Goal: Contribute content: Add original content to the website for others to see

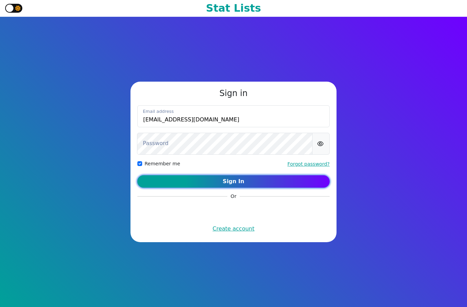
click at [220, 179] on button "Sign In" at bounding box center [233, 181] width 192 height 12
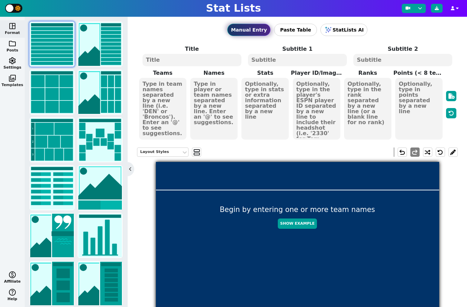
click at [14, 80] on span "photo_library" at bounding box center [12, 78] width 8 height 8
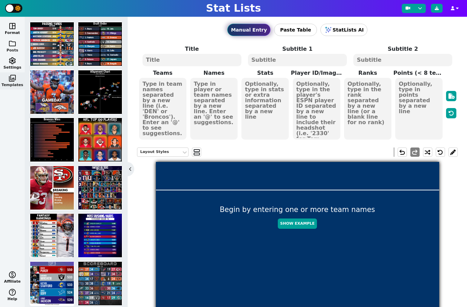
click at [12, 44] on span "folder" at bounding box center [12, 43] width 8 height 8
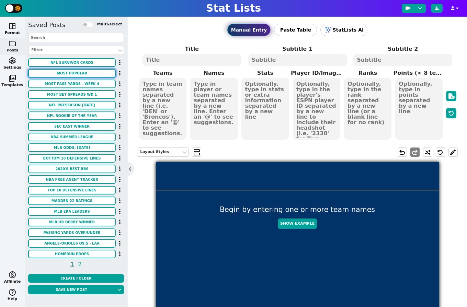
click at [72, 75] on button "MOST POPULAR" at bounding box center [72, 73] width 88 height 9
type textarea "MOST POPULAR"
type textarea "SCOTTISH OPEN OAD PICKS"
type textarea "& STANDINGS AFTER RD 1"
type textarea "[PERSON_NAME] [PERSON_NAME] [PERSON_NAME] [PERSON_NAME] [PERSON_NAME]"
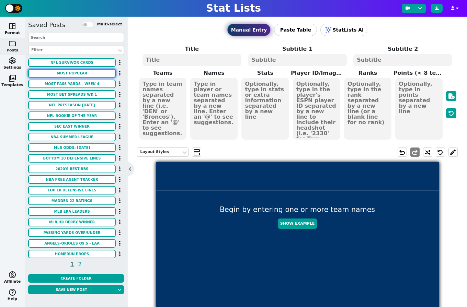
type textarea "-2 EVEN -1 -1 -4"
type textarea "T34 T68 T49 T49 T9"
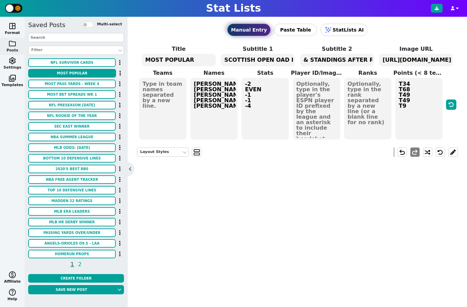
click at [11, 63] on span "settings" at bounding box center [12, 61] width 8 height 8
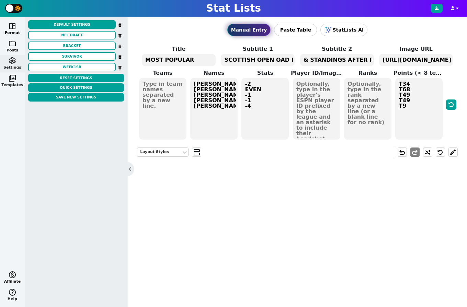
click at [13, 78] on span "photo_library" at bounding box center [12, 78] width 8 height 8
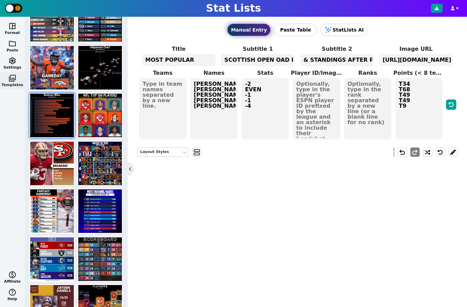
scroll to position [66, 0]
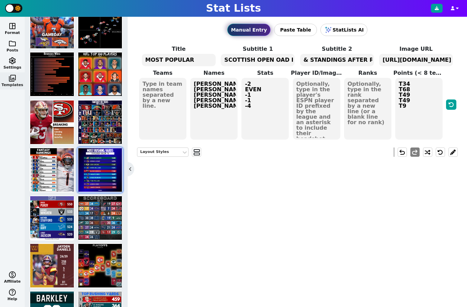
click at [101, 173] on img at bounding box center [100, 170] width 44 height 44
type textarea "MOST [PERSON_NAME] YARDS"
type textarea "Through Week 16"
type textarea "PHI [MEDICAL_DATA] GB LAR ATL DET CAR TEN MIN ARI"
type textarea "[PERSON_NAME] [PERSON_NAME] [PERSON_NAME] [PERSON_NAME] [PERSON_NAME] [PERSON_N…"
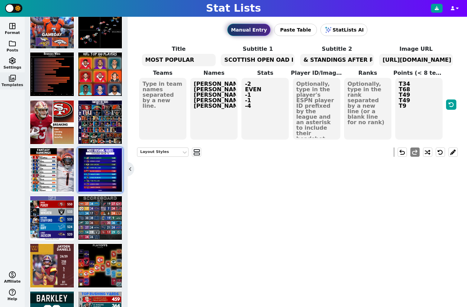
type textarea "1688 1474 1147 1121 1102 1047 1043 982 979 973"
type textarea "3929630 3043078 4047365 4430737 4430807 4429795 4241416 3916148 3042519 3045147"
type textarea "1 2 3 4 5 6 7 8 9 10"
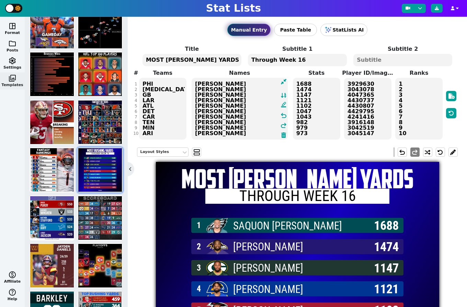
drag, startPoint x: 204, startPoint y: 84, endPoint x: 257, endPoint y: 186, distance: 115.0
click at [257, 187] on div "Manual Entry Paste Table StatLists AI Title MOST [PERSON_NAME] YARDS Subtitle 1…" at bounding box center [297, 162] width 339 height 291
type textarea "S"
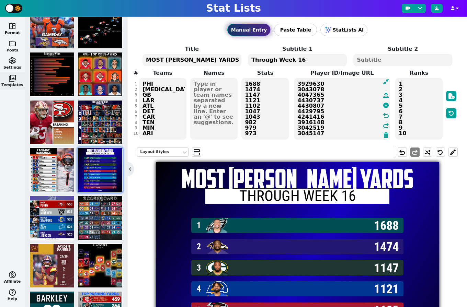
drag, startPoint x: 348, startPoint y: 84, endPoint x: 355, endPoint y: 154, distance: 70.1
click at [355, 156] on div "Manual Entry Paste Table StatLists AI Title MOST [PERSON_NAME] YARDS Subtitle 1…" at bounding box center [297, 162] width 339 height 291
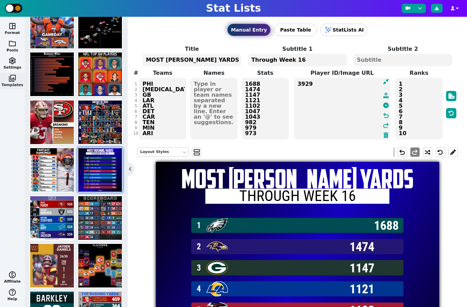
type textarea "392"
drag, startPoint x: 319, startPoint y: 83, endPoint x: 293, endPoint y: 84, distance: 26.1
click at [293, 84] on span "392 undo redo" at bounding box center [342, 108] width 98 height 63
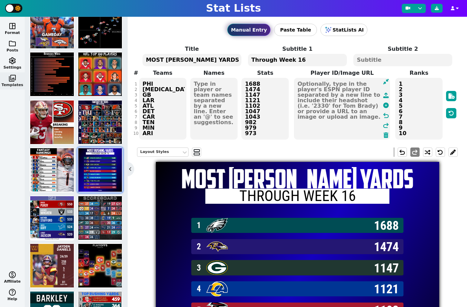
click at [197, 58] on textarea "MOST [PERSON_NAME] YARDS" at bounding box center [192, 60] width 99 height 12
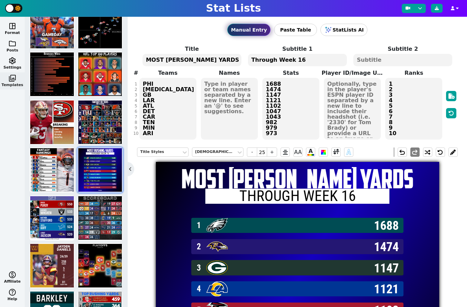
click at [197, 58] on textarea "MOST [PERSON_NAME] YARDS" at bounding box center [192, 60] width 99 height 12
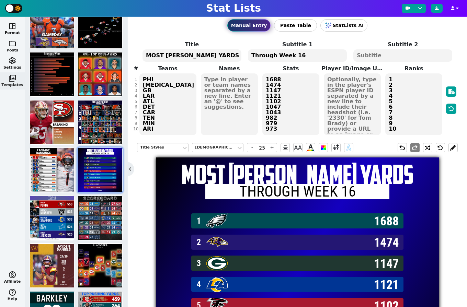
scroll to position [0, 0]
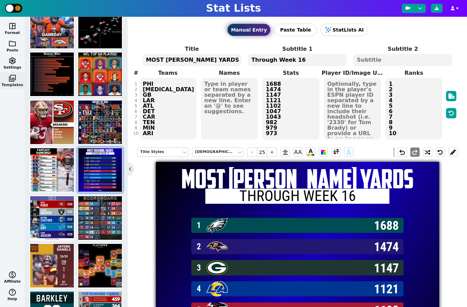
click at [216, 83] on textarea at bounding box center [229, 109] width 57 height 62
type input "15"
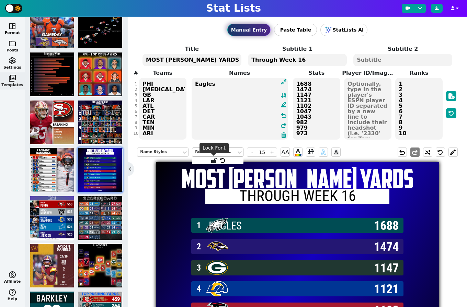
type textarea "Eagles"
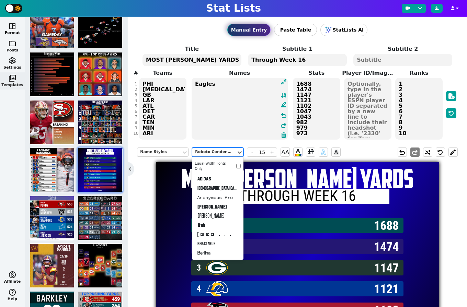
click at [216, 153] on div "Roboto Condensed" at bounding box center [214, 152] width 38 height 6
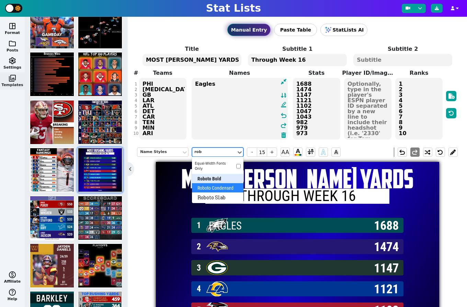
type input "robo"
click at [212, 181] on div "Roboto Bold" at bounding box center [218, 178] width 52 height 9
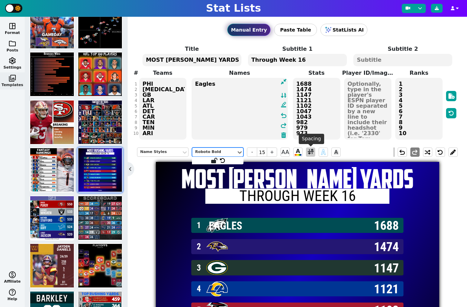
click at [313, 154] on span at bounding box center [311, 152] width 6 height 9
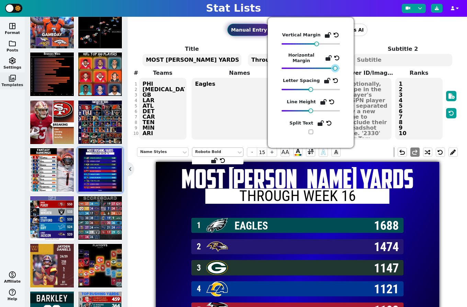
drag, startPoint x: 314, startPoint y: 68, endPoint x: 336, endPoint y: 70, distance: 21.4
click at [336, 70] on div at bounding box center [335, 68] width 5 height 5
click at [272, 154] on span "+" at bounding box center [272, 152] width 10 height 9
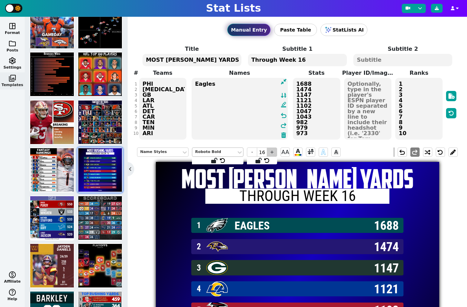
click at [272, 154] on span "+" at bounding box center [272, 152] width 10 height 9
click at [270, 153] on span "+" at bounding box center [272, 152] width 10 height 9
type input "18"
click at [224, 143] on div "Name Styles Roboto Bold - 18 + AA A A A undo redo" at bounding box center [297, 153] width 321 height 20
click at [309, 107] on textarea "1688 1474 1147 1121 1102 1047 1043 982 979 973" at bounding box center [316, 109] width 47 height 62
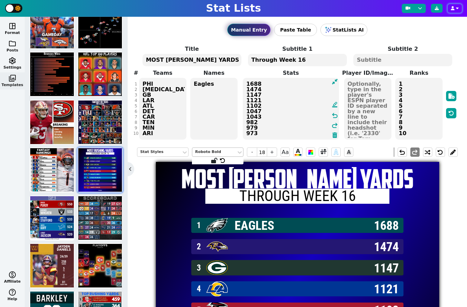
click at [456, 11] on button "button" at bounding box center [455, 8] width 14 height 9
click at [456, 10] on button "button" at bounding box center [455, 8] width 14 height 9
click at [11, 63] on span "settings" at bounding box center [12, 61] width 8 height 8
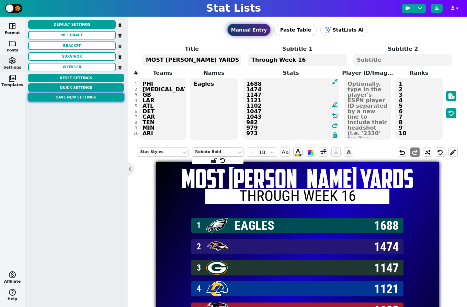
click at [78, 99] on button "Save New Settings" at bounding box center [76, 97] width 96 height 9
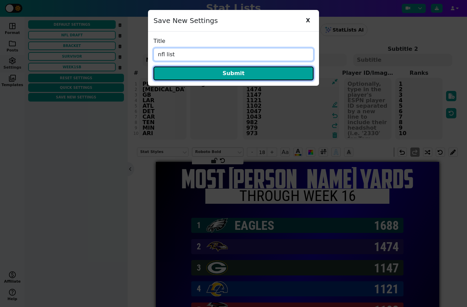
type input "nfl list"
click at [226, 71] on button "Submit" at bounding box center [234, 74] width 160 height 14
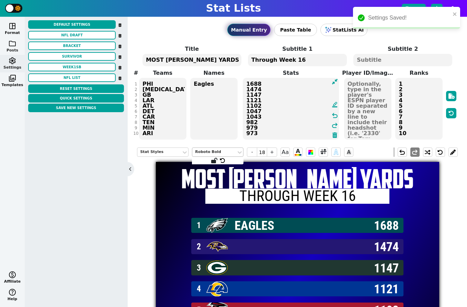
click at [15, 46] on span "folder" at bounding box center [12, 43] width 8 height 8
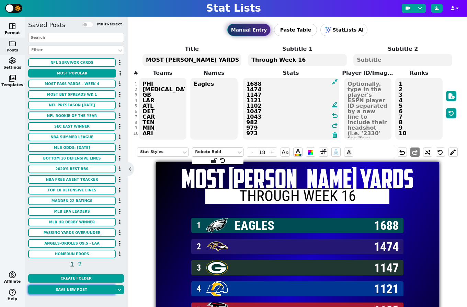
click at [95, 289] on button "Save new post" at bounding box center [71, 289] width 87 height 9
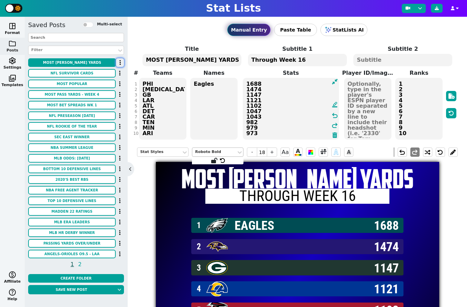
click at [117, 62] on button "button" at bounding box center [120, 62] width 8 height 9
click at [109, 70] on li "Rename" at bounding box center [99, 75] width 55 height 10
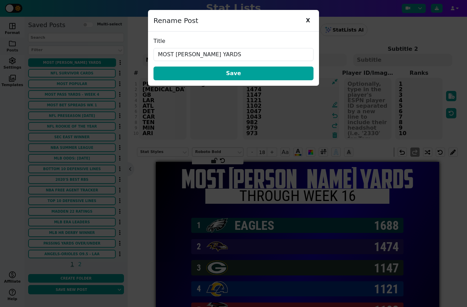
click at [196, 57] on input "MOST [PERSON_NAME] YARDS" at bounding box center [234, 54] width 160 height 13
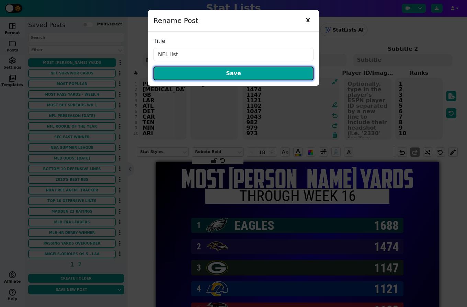
type input "NFL list"
click at [224, 76] on button "Save" at bounding box center [234, 74] width 160 height 14
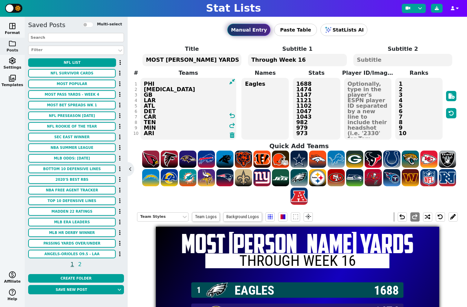
drag, startPoint x: 144, startPoint y: 83, endPoint x: 127, endPoint y: 83, distance: 17.2
click at [127, 83] on div "space_dashboard Format folder Posts settings Settings photo_library Templates m…" at bounding box center [233, 162] width 467 height 291
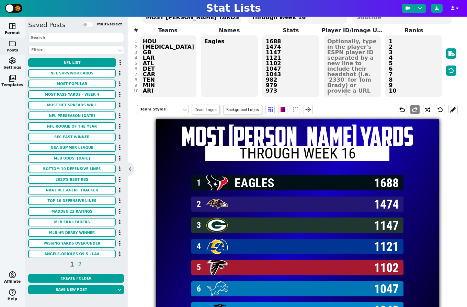
scroll to position [47, 0]
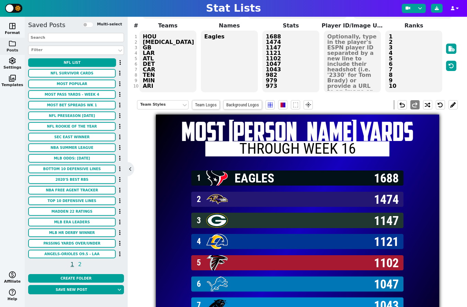
drag, startPoint x: 159, startPoint y: 86, endPoint x: 140, endPoint y: 44, distance: 46.6
click at [140, 44] on textarea "HOU [MEDICAL_DATA] GB LAR ATL DET CAR TEN MIN ARI" at bounding box center [167, 62] width 57 height 62
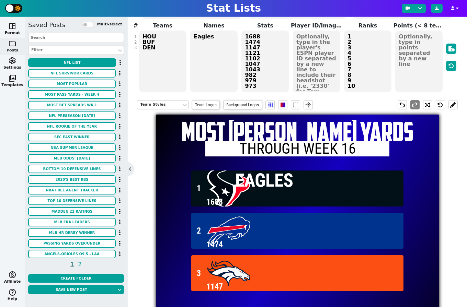
type textarea "HOU BUF DEN"
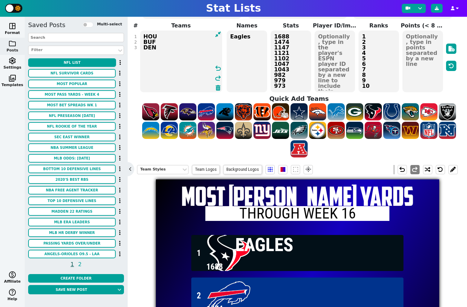
drag, startPoint x: 304, startPoint y: 251, endPoint x: 311, endPoint y: 239, distance: 14.8
click at [304, 251] on span "Eagles" at bounding box center [326, 245] width 182 height 16
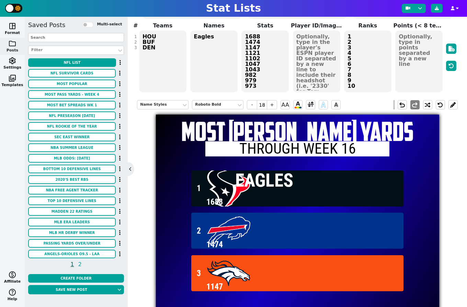
click at [362, 68] on textarea "1 2 3 4 5 6 7 8 9 10" at bounding box center [367, 62] width 47 height 62
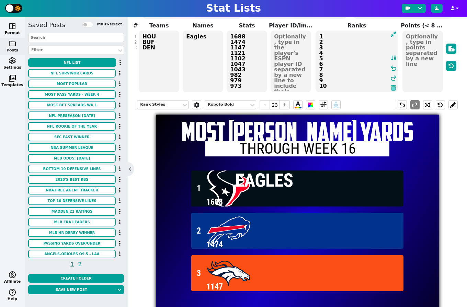
click at [254, 60] on textarea "1688 1474 1147 1121 1102 1047 1043 982 979 973" at bounding box center [247, 62] width 41 height 62
type input "18"
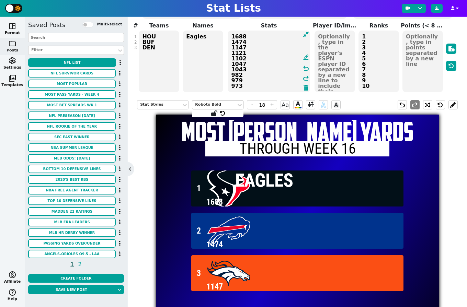
click at [227, 106] on div "Roboto Bold" at bounding box center [214, 105] width 38 height 6
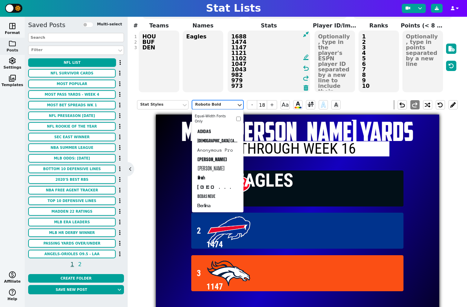
click at [226, 106] on div "Roboto Bold" at bounding box center [214, 105] width 38 height 6
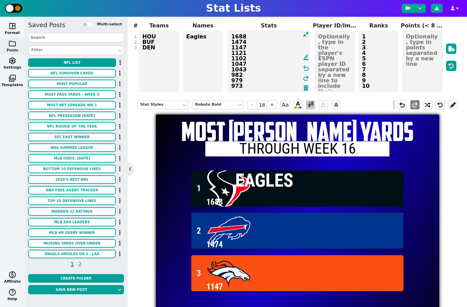
click at [311, 105] on span at bounding box center [311, 105] width 6 height 9
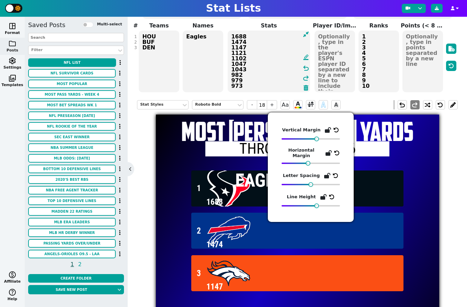
click at [161, 135] on h1 "MOST [PERSON_NAME] YARDS" at bounding box center [297, 131] width 283 height 26
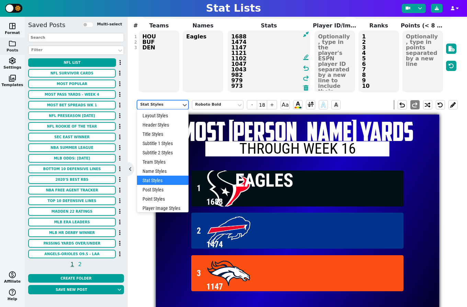
click at [151, 103] on div "Stat Styles" at bounding box center [159, 105] width 38 height 6
click at [155, 164] on div "Team Styles" at bounding box center [163, 161] width 52 height 9
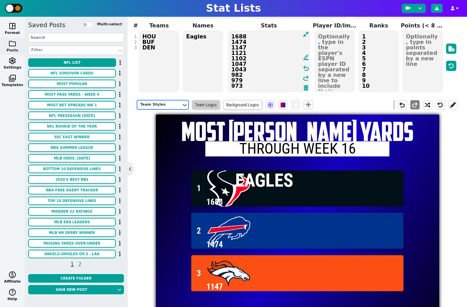
click at [213, 104] on span "Team Logos" at bounding box center [206, 104] width 28 height 9
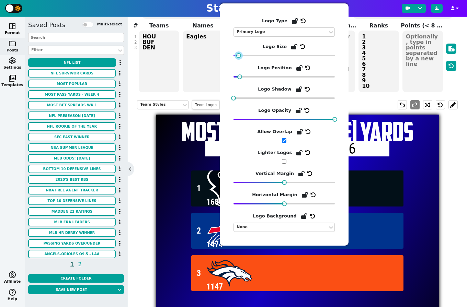
click at [238, 57] on div at bounding box center [238, 55] width 5 height 5
click at [186, 146] on div "MOST [PERSON_NAME] YARDS Through Week 16" at bounding box center [297, 141] width 283 height 53
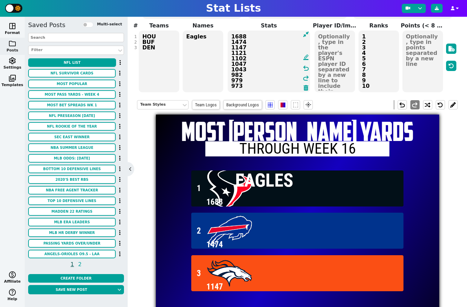
click at [279, 53] on textarea "1688 1474 1147 1121 1102 1047 1043 982 979 973" at bounding box center [269, 62] width 82 height 62
click at [168, 106] on div "Stat Styles" at bounding box center [159, 105] width 38 height 6
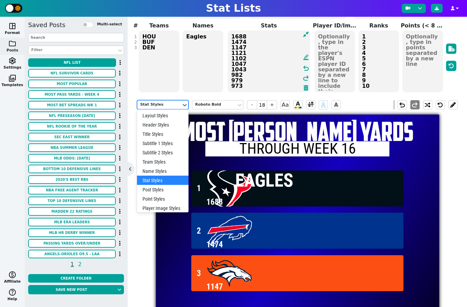
click at [168, 106] on div "Stat Styles" at bounding box center [159, 105] width 38 height 6
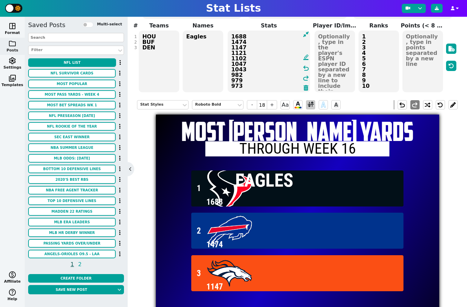
click at [312, 106] on span at bounding box center [311, 105] width 6 height 9
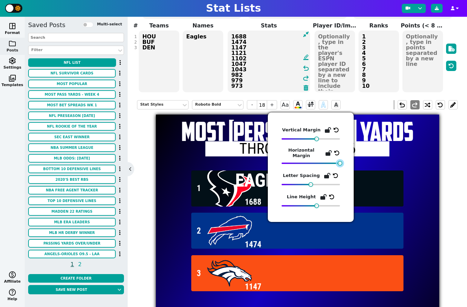
drag, startPoint x: 307, startPoint y: 161, endPoint x: 383, endPoint y: 158, distance: 75.6
click at [383, 158] on body "Stat Lists Profile Log Out space_dashboard Format folder Posts settings Setting…" at bounding box center [233, 153] width 467 height 307
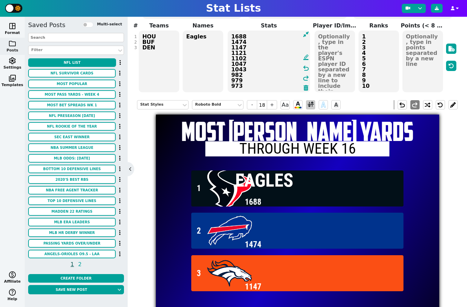
click at [309, 106] on span at bounding box center [311, 105] width 6 height 9
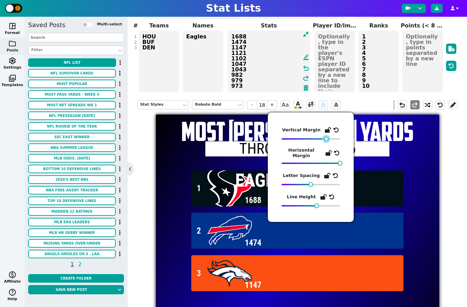
drag, startPoint x: 316, startPoint y: 139, endPoint x: 327, endPoint y: 141, distance: 10.7
click at [327, 141] on div at bounding box center [326, 139] width 5 height 5
click at [177, 142] on h1 "MOST [PERSON_NAME] YARDS" at bounding box center [297, 131] width 283 height 26
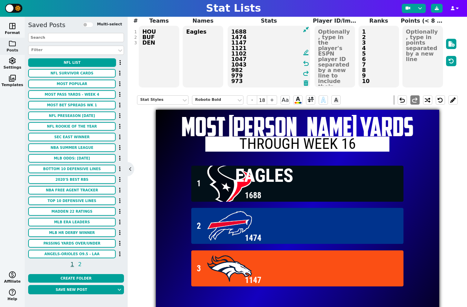
scroll to position [53, 0]
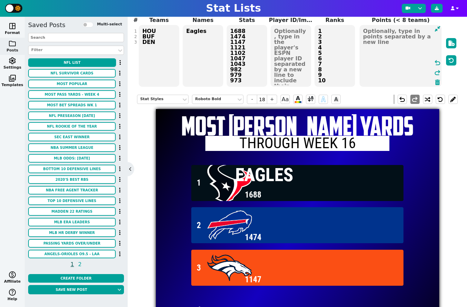
click at [423, 34] on textarea at bounding box center [401, 56] width 82 height 62
type input "20"
type textarea "n"
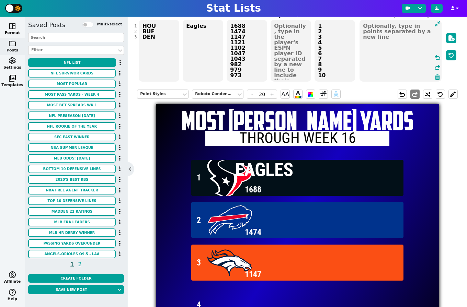
scroll to position [32, 0]
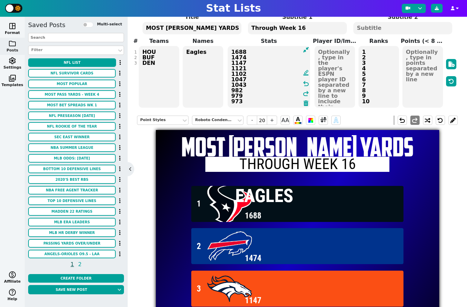
drag, startPoint x: 245, startPoint y: 102, endPoint x: 230, endPoint y: 53, distance: 51.1
click at [230, 53] on textarea "1688 1474 1147 1121 1102 1047 1043 982 979 973" at bounding box center [269, 77] width 82 height 62
type input "18"
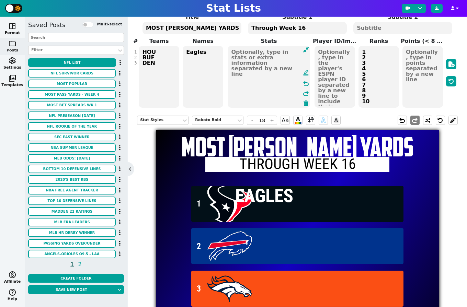
click at [240, 37] on label "Stats" at bounding box center [269, 41] width 88 height 8
click at [160, 120] on div "Stat Styles" at bounding box center [159, 120] width 38 height 6
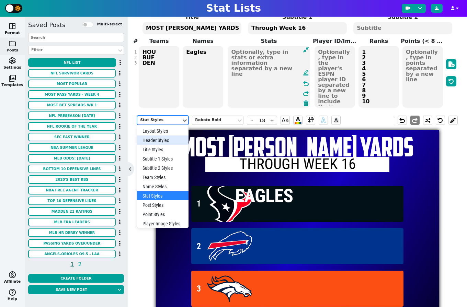
click at [262, 185] on span "1 Eagles" at bounding box center [297, 204] width 283 height 43
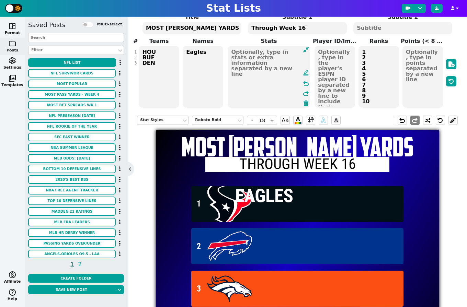
click at [264, 196] on span "Eagles" at bounding box center [326, 196] width 182 height 16
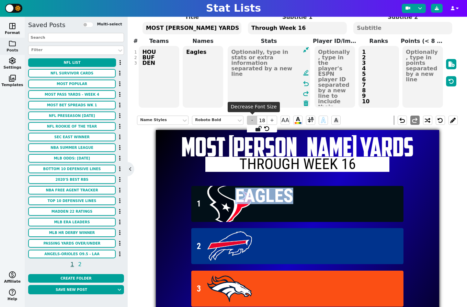
click at [251, 123] on span "-" at bounding box center [252, 120] width 10 height 9
click at [272, 122] on span "+" at bounding box center [272, 120] width 10 height 9
type input "18"
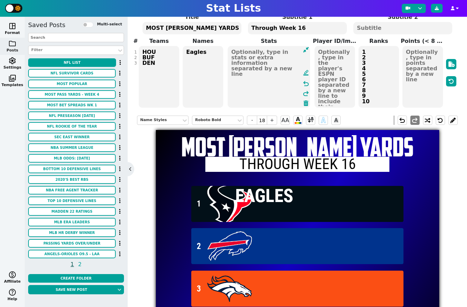
click at [160, 65] on textarea "HOU BUF DEN" at bounding box center [159, 77] width 41 height 62
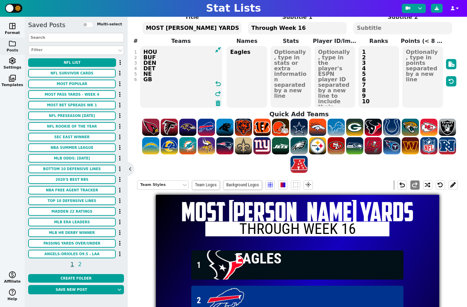
scroll to position [22, 0]
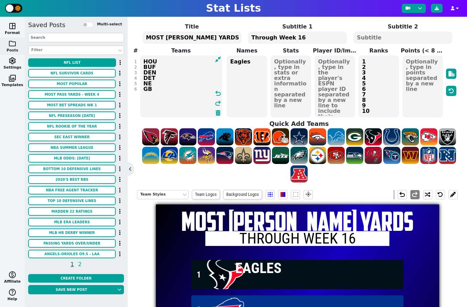
click at [144, 63] on textarea "HOU BUF DEN DET NE GB" at bounding box center [181, 87] width 82 height 62
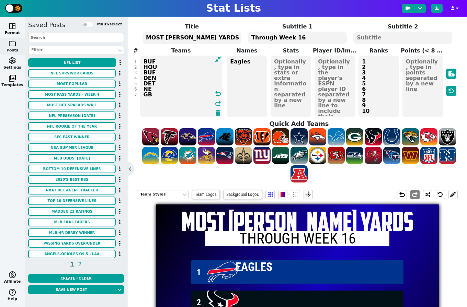
click at [185, 68] on textarea "BUF HOU BUF DEN DET NE GB" at bounding box center [181, 87] width 82 height 62
click at [167, 79] on textarea "BUF HOU BUF DEN DET NE GB" at bounding box center [181, 87] width 82 height 62
drag, startPoint x: 152, startPoint y: 72, endPoint x: 177, endPoint y: 73, distance: 24.4
click at [137, 72] on div "# 1 2 3 4 5 6 7 Teams BUF HOU BUF DEN DET NE GB undo redo Names Eagles Stats Pl…" at bounding box center [297, 82] width 321 height 71
click at [179, 80] on textarea "BUF HOU DET DEN DET NE GB" at bounding box center [181, 87] width 82 height 62
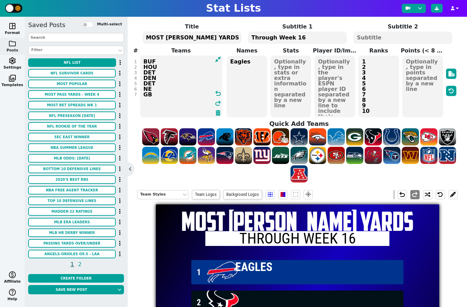
drag, startPoint x: 163, startPoint y: 85, endPoint x: 143, endPoint y: 84, distance: 19.9
click at [143, 84] on textarea "BUF HOU DET DEN DET NE GB" at bounding box center [181, 87] width 82 height 62
click at [162, 87] on textarea "BUF HOU DET DEN NE NE GB" at bounding box center [181, 87] width 82 height 62
drag, startPoint x: 161, startPoint y: 88, endPoint x: 143, endPoint y: 89, distance: 18.9
click at [143, 89] on textarea "BUF HOU DET DEN NE NE GB" at bounding box center [181, 87] width 82 height 62
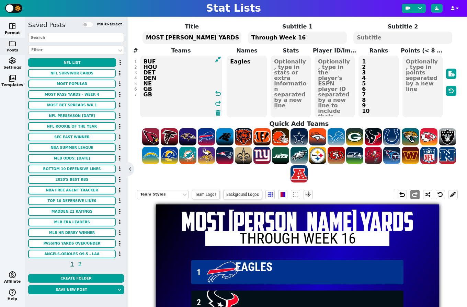
click at [152, 91] on textarea "BUF HOU DET DEN NE GB GB" at bounding box center [181, 87] width 82 height 62
drag, startPoint x: 162, startPoint y: 93, endPoint x: 142, endPoint y: 96, distance: 20.4
click at [142, 96] on textarea "BUF HOU DET DEN NE GB GB" at bounding box center [181, 87] width 82 height 62
click at [161, 74] on textarea "BUF HOU DET DEN NE GB" at bounding box center [181, 87] width 82 height 62
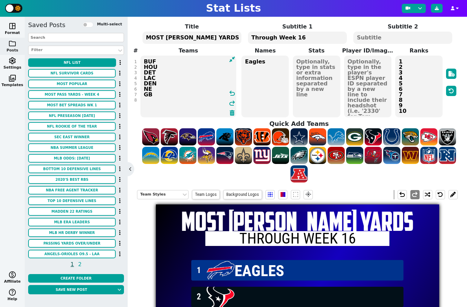
click at [164, 82] on textarea "BUF HOU DET LAC DEN NE GB" at bounding box center [188, 87] width 96 height 62
drag, startPoint x: 155, startPoint y: 83, endPoint x: 143, endPoint y: 83, distance: 11.3
click at [143, 83] on textarea "BUF HOU DET LAC DEN NE GB" at bounding box center [188, 87] width 96 height 62
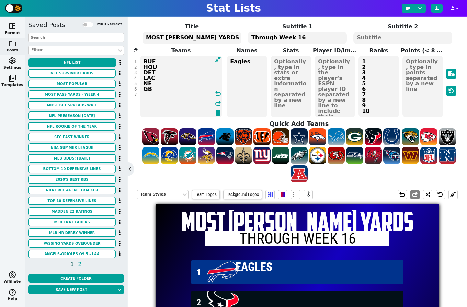
click at [175, 82] on textarea "BUF HOU DET LAC NE GB" at bounding box center [181, 87] width 82 height 62
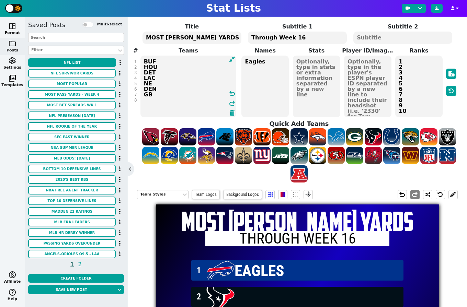
click at [173, 94] on textarea "BUF HOU DET LAC NE DEN GB" at bounding box center [188, 87] width 96 height 62
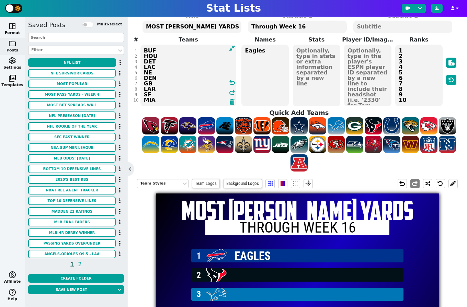
scroll to position [42, 0]
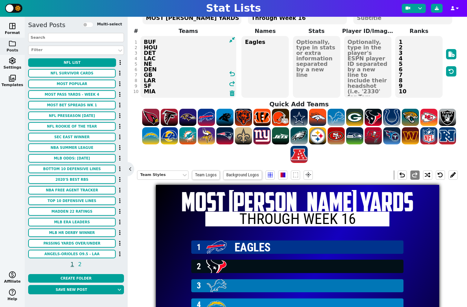
type textarea "BUF HOU DET LAC NE DEN GB LAR SF MIA"
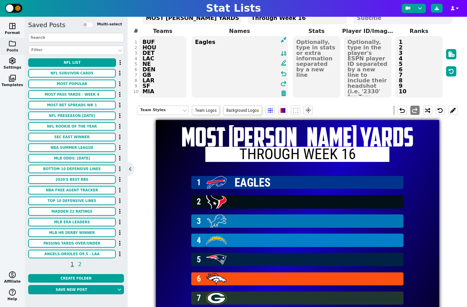
drag, startPoint x: 267, startPoint y: 44, endPoint x: 215, endPoint y: 44, distance: 51.5
click at [191, 42] on span "Eagles format_ink_highlighter undo redo" at bounding box center [240, 66] width 98 height 63
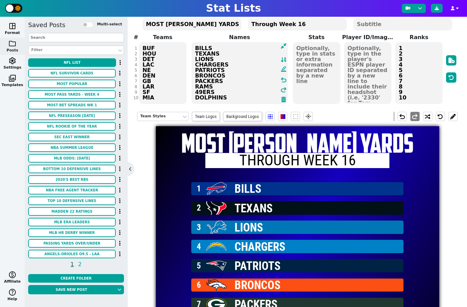
scroll to position [0, 0]
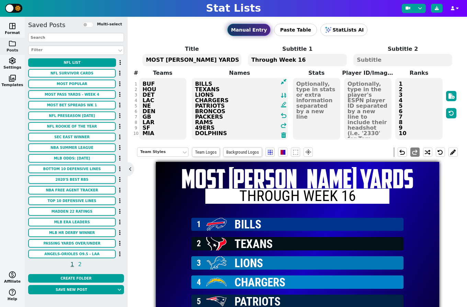
type textarea "BILLS TEXANS LIONS CHARGERS PATRIOTS BRONCOS PACKERS RAMS 49ERS DOLPHINS"
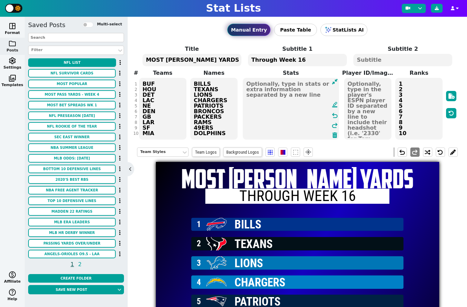
click at [326, 83] on textarea at bounding box center [291, 109] width 96 height 62
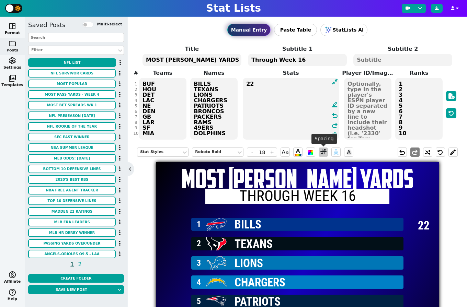
click at [325, 152] on span at bounding box center [323, 152] width 6 height 9
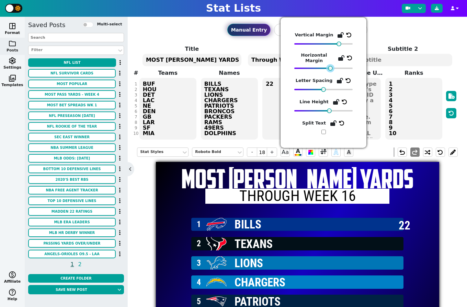
drag, startPoint x: 353, startPoint y: 68, endPoint x: 337, endPoint y: 73, distance: 16.8
click at [333, 74] on div "Vertical Margin Horizontal Margin Letter Spacing Line Height Split Text" at bounding box center [323, 82] width 58 height 103
click at [348, 60] on icon at bounding box center [349, 57] width 5 height 5
drag, startPoint x: 323, startPoint y: 68, endPoint x: 312, endPoint y: 68, distance: 11.0
click at [312, 68] on div at bounding box center [312, 68] width 5 height 5
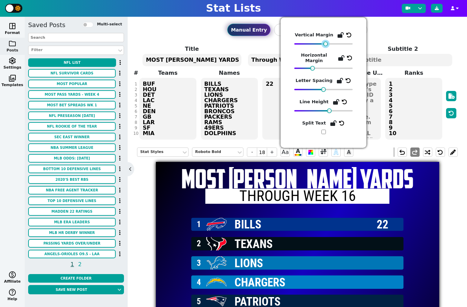
drag, startPoint x: 338, startPoint y: 44, endPoint x: 325, endPoint y: 45, distance: 12.7
click at [325, 45] on div at bounding box center [325, 44] width 5 height 5
drag, startPoint x: 313, startPoint y: 67, endPoint x: 316, endPoint y: 67, distance: 3.8
click at [316, 67] on div at bounding box center [316, 68] width 5 height 5
click at [273, 81] on textarea "22" at bounding box center [290, 109] width 57 height 62
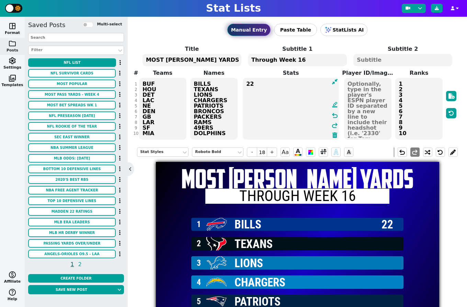
click at [272, 83] on textarea "22" at bounding box center [291, 109] width 96 height 62
type textarea "22.8%"
click at [325, 154] on span at bounding box center [323, 152] width 6 height 9
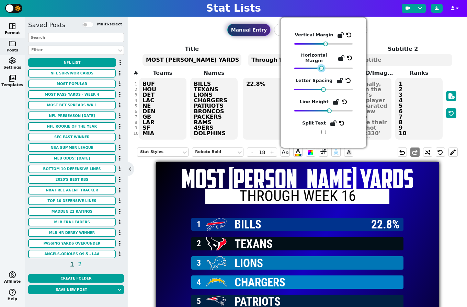
drag, startPoint x: 317, startPoint y: 67, endPoint x: 322, endPoint y: 67, distance: 5.2
click at [322, 67] on div at bounding box center [321, 68] width 5 height 5
click at [420, 186] on h1 "MOST [PERSON_NAME] YARDS" at bounding box center [297, 179] width 283 height 26
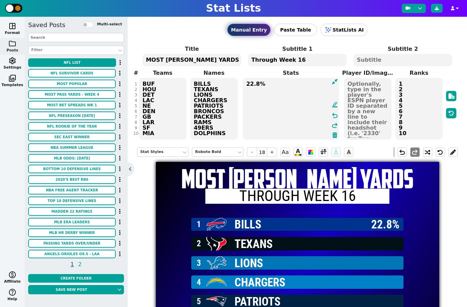
click at [161, 136] on div "Title MOST [PERSON_NAME] YARDS Subtitle 1 Through Week 16 Subtitle 2 # 1 2 3 4 …" at bounding box center [297, 92] width 321 height 95
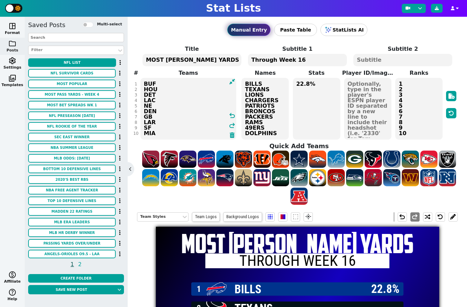
drag, startPoint x: 164, startPoint y: 133, endPoint x: 143, endPoint y: 132, distance: 21.3
click at [143, 132] on textarea "BUF HOU DET LAC NE DEN GB LAR SF MIA" at bounding box center [188, 109] width 96 height 62
type textarea "BUF HOU DET LAC NE DEN GB LAR SF"
click at [275, 133] on textarea "BILLS TEXANS LIONS CHARGERS PATRIOTS BRONCOS PACKERS RAMS 49ERS DOLPHINS" at bounding box center [264, 109] width 47 height 62
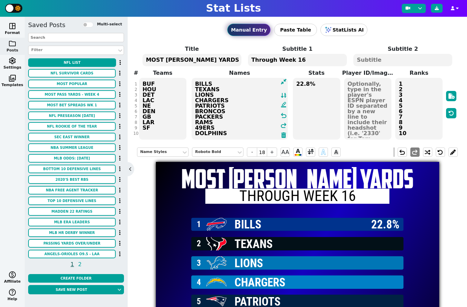
drag, startPoint x: 241, startPoint y: 133, endPoint x: 190, endPoint y: 134, distance: 51.5
click at [190, 134] on span "Names BILLS TEXANS LIONS CHARGERS PATRIOTS BRONCOS PACKERS RAMS 49ERS DOLPHINS …" at bounding box center [239, 104] width 103 height 71
type textarea "BILLS TEXANS LIONS CHARGERS PATRIOTS BRONCOS PACKERS RAMS 49ERS"
click at [411, 132] on textarea "1 2 3 4 5 6 7 8 9 10" at bounding box center [418, 109] width 47 height 62
type input "23"
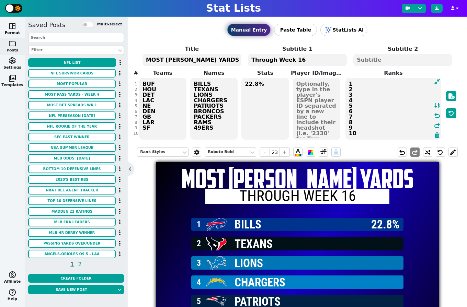
drag, startPoint x: 383, startPoint y: 133, endPoint x: 348, endPoint y: 133, distance: 34.7
click at [348, 133] on textarea "1 2 3 4 5 6 7 8 9 10" at bounding box center [394, 109] width 96 height 62
type textarea "1 2 3 4 5 6 7 8 9"
click at [390, 225] on span "22.8%" at bounding box center [385, 224] width 28 height 17
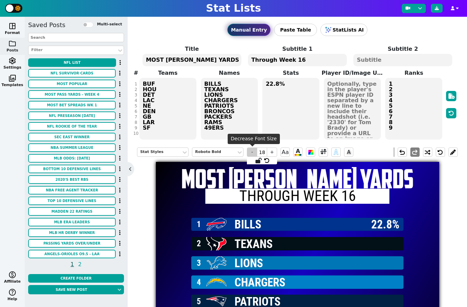
click at [252, 154] on span "-" at bounding box center [252, 152] width 10 height 9
type input "17"
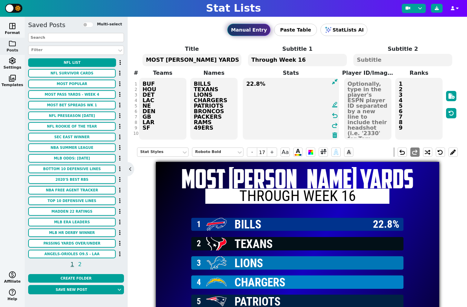
drag, startPoint x: 278, startPoint y: 84, endPoint x: 250, endPoint y: 85, distance: 28.2
click at [250, 85] on textarea "22.8%" at bounding box center [291, 109] width 96 height 62
type textarea "23%"
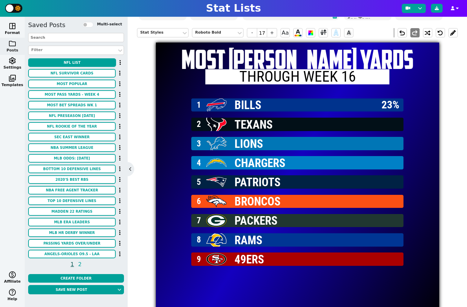
scroll to position [65, 0]
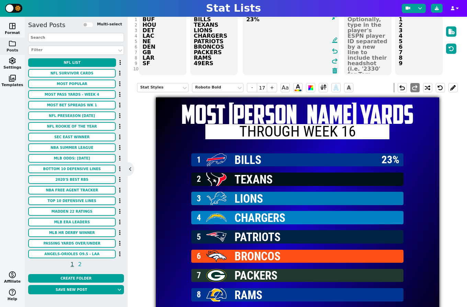
click at [253, 157] on span "BILLS" at bounding box center [308, 160] width 147 height 12
type input "18"
click at [307, 89] on span at bounding box center [310, 87] width 9 height 9
click at [310, 89] on span at bounding box center [311, 87] width 6 height 9
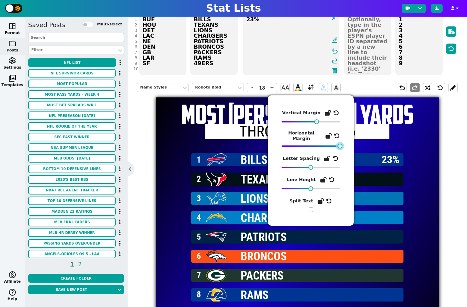
drag, startPoint x: 335, startPoint y: 146, endPoint x: 342, endPoint y: 146, distance: 6.9
click at [342, 146] on div at bounding box center [340, 146] width 5 height 5
click at [177, 129] on div "MOST [PERSON_NAME] YARDS Through Week 16" at bounding box center [297, 124] width 283 height 53
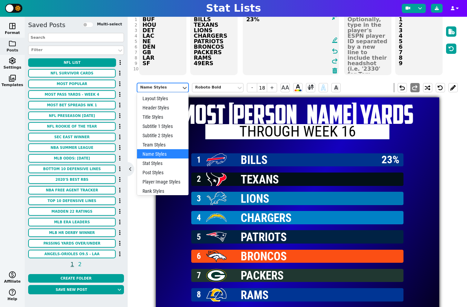
click at [177, 90] on div "Name Styles" at bounding box center [159, 88] width 38 height 6
click at [158, 143] on div "Team Styles" at bounding box center [163, 144] width 52 height 9
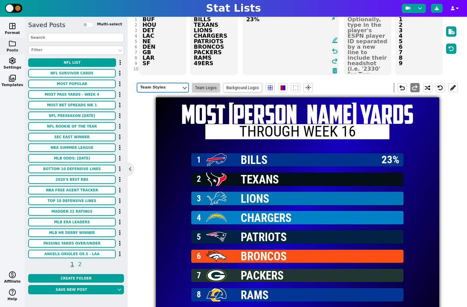
click at [212, 88] on span "Team Logos" at bounding box center [206, 87] width 28 height 9
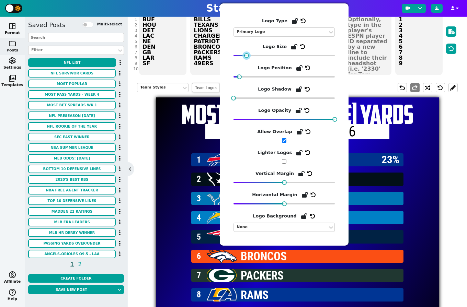
drag, startPoint x: 239, startPoint y: 56, endPoint x: 247, endPoint y: 56, distance: 7.9
click at [247, 56] on div at bounding box center [246, 55] width 5 height 5
click at [174, 123] on h1 "MOST [PERSON_NAME] YARDS" at bounding box center [297, 114] width 283 height 26
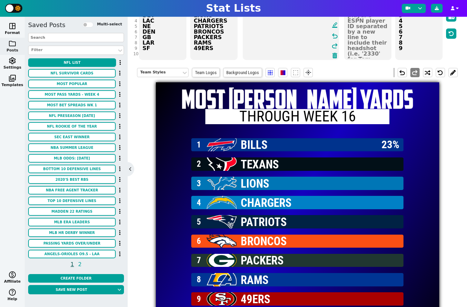
scroll to position [53, 0]
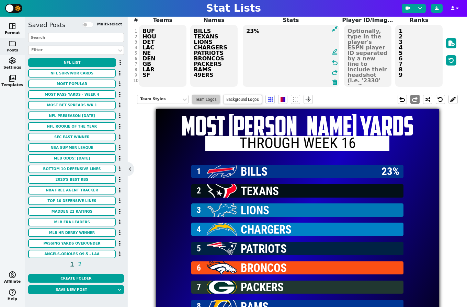
click at [214, 100] on span "Team Logos" at bounding box center [206, 99] width 28 height 9
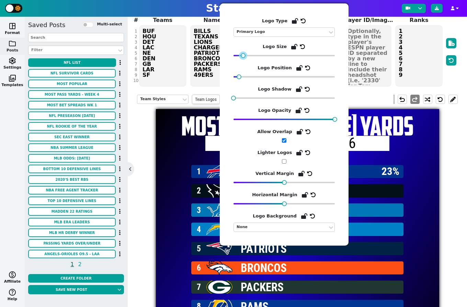
drag, startPoint x: 248, startPoint y: 56, endPoint x: 244, endPoint y: 56, distance: 3.5
click at [244, 56] on div at bounding box center [243, 55] width 5 height 5
click at [174, 119] on h1 "MOST [PERSON_NAME] YARDS" at bounding box center [297, 126] width 283 height 26
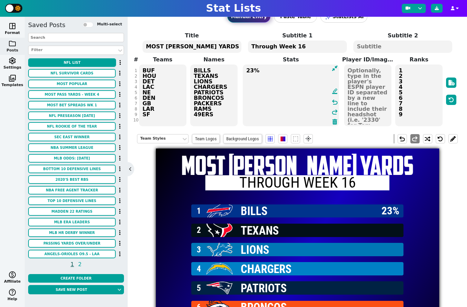
scroll to position [4, 0]
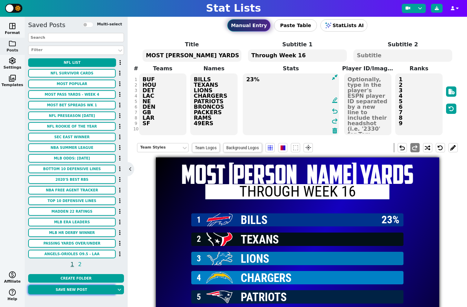
click at [80, 288] on button "Save new post" at bounding box center [71, 289] width 87 height 9
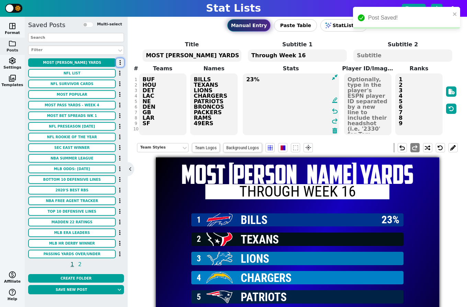
click at [121, 63] on button "button" at bounding box center [120, 62] width 8 height 9
click at [104, 73] on li "Rename" at bounding box center [99, 75] width 55 height 10
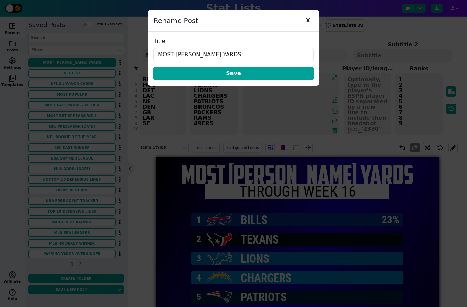
click at [191, 49] on input "MOST [PERSON_NAME] YARDS" at bounding box center [234, 54] width 160 height 13
click at [192, 51] on input "MOST [PERSON_NAME] YARDS" at bounding box center [234, 54] width 160 height 13
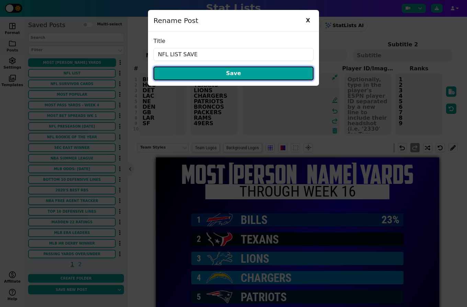
type input "NFL LIST SAVE"
click at [202, 72] on button "Save" at bounding box center [234, 74] width 160 height 14
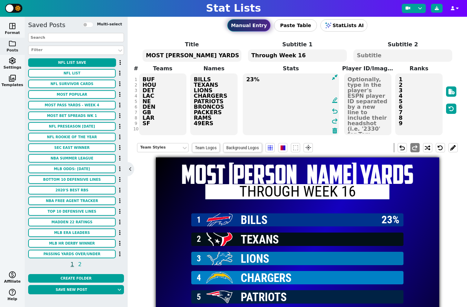
click at [13, 30] on span "space_dashboard" at bounding box center [12, 26] width 8 height 8
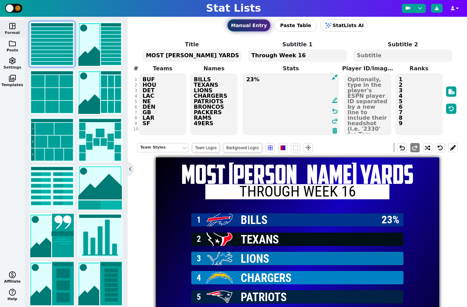
click at [13, 64] on span "settings" at bounding box center [12, 61] width 8 height 8
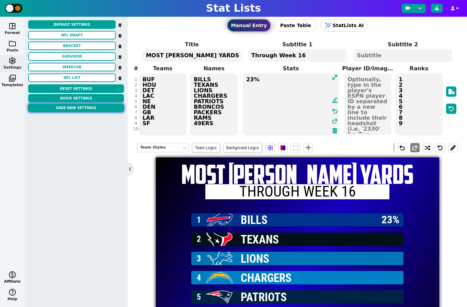
click at [80, 109] on button "Save New Settings" at bounding box center [76, 108] width 96 height 9
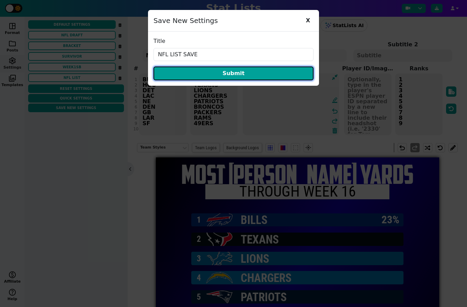
type input "NFL LIST SAVE"
click at [215, 72] on button "Submit" at bounding box center [234, 74] width 160 height 14
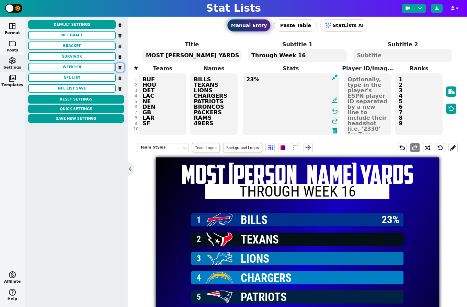
click at [120, 65] on button at bounding box center [120, 67] width 8 height 9
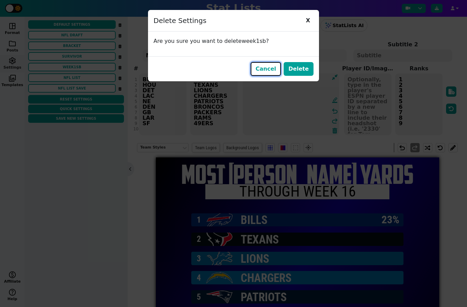
click at [264, 70] on button "Cancel" at bounding box center [266, 69] width 30 height 14
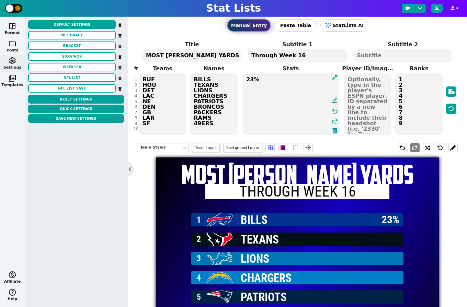
click at [13, 59] on span "settings" at bounding box center [12, 61] width 8 height 8
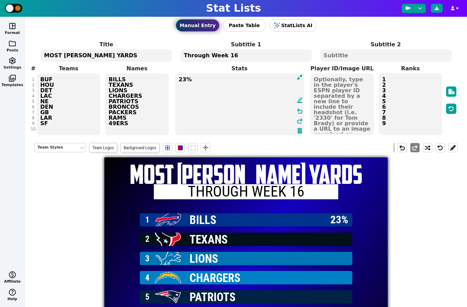
click at [11, 61] on span "settings" at bounding box center [12, 61] width 8 height 8
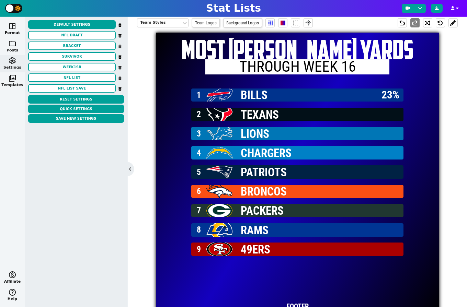
scroll to position [130, 0]
